Goal: Book appointment/travel/reservation

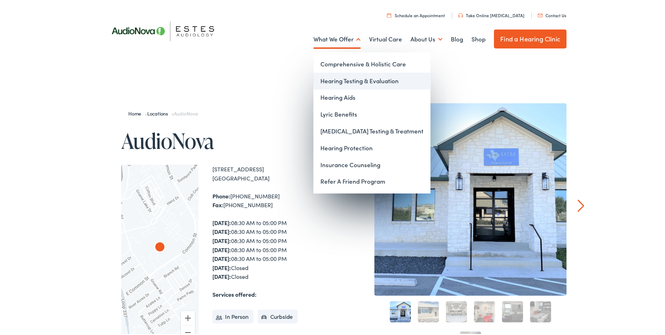
click at [348, 80] on link "Hearing Testing & Evaluation" at bounding box center [371, 79] width 117 height 17
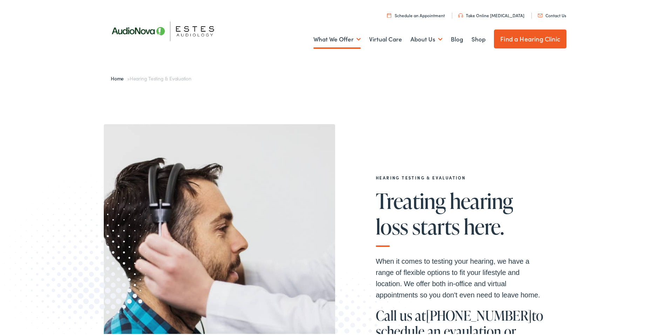
click at [427, 14] on link "Schedule an Appointment" at bounding box center [416, 14] width 58 height 6
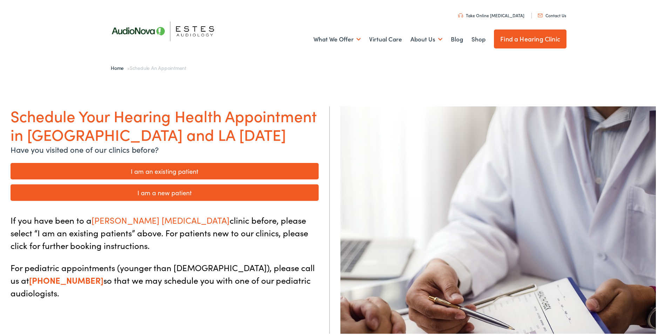
click at [148, 188] on link "I am a new patient" at bounding box center [165, 191] width 308 height 16
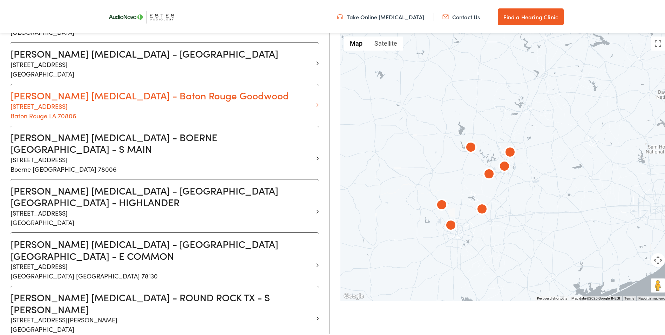
scroll to position [245, 0]
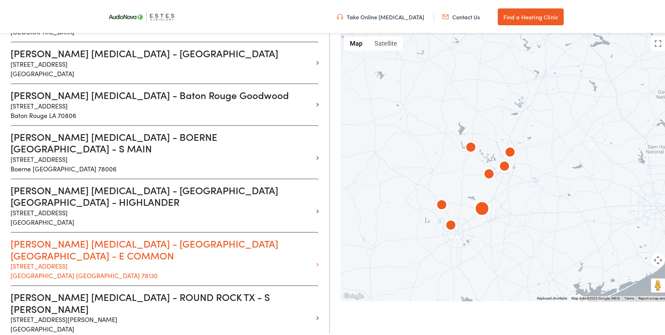
click at [79, 236] on h3 "Estes Audiology - NEW BRAUNFELS TX - E COMMON" at bounding box center [162, 247] width 303 height 23
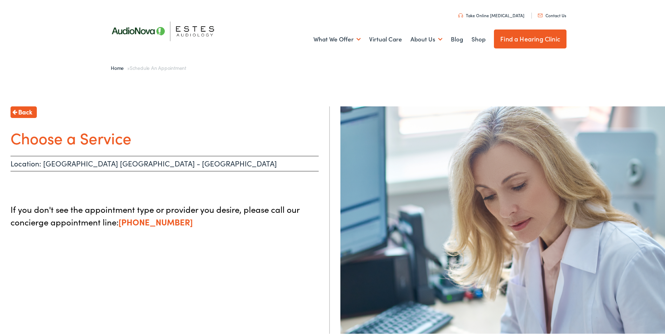
click at [556, 14] on link "Contact Us" at bounding box center [552, 14] width 28 height 6
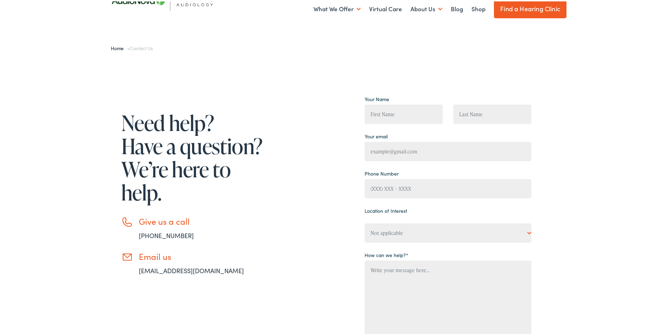
scroll to position [70, 0]
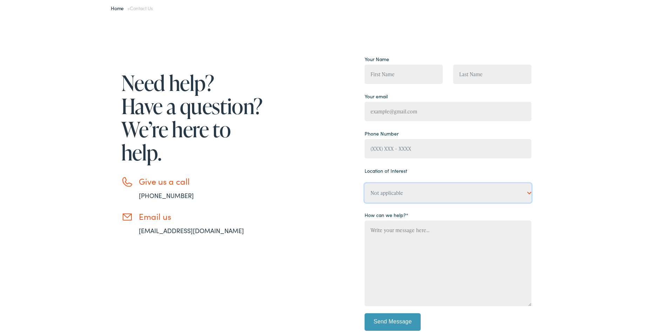
click at [390, 191] on select "Not applicable Estes Audiology, Austin Estes Audiology, Baton Rouge Estes Audio…" at bounding box center [448, 191] width 167 height 19
